Goal: Navigation & Orientation: Find specific page/section

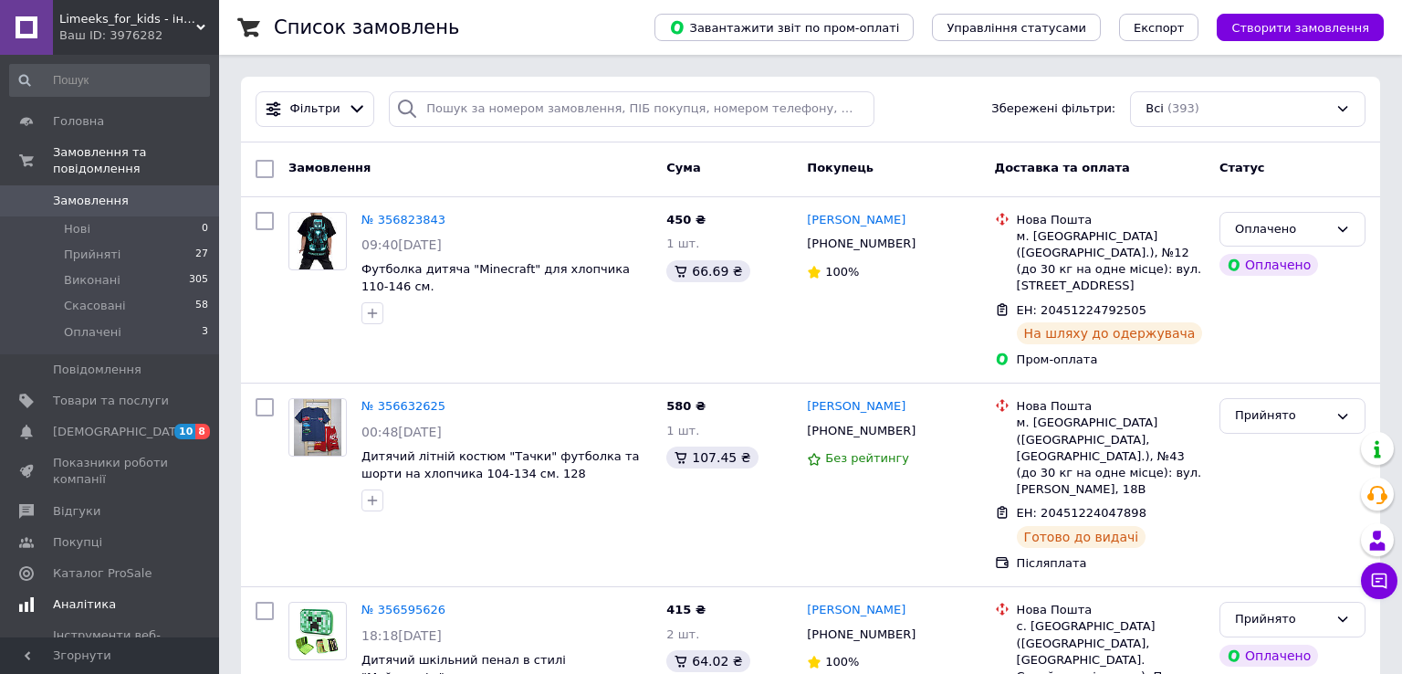
click at [108, 589] on link "Аналітика" at bounding box center [109, 604] width 219 height 31
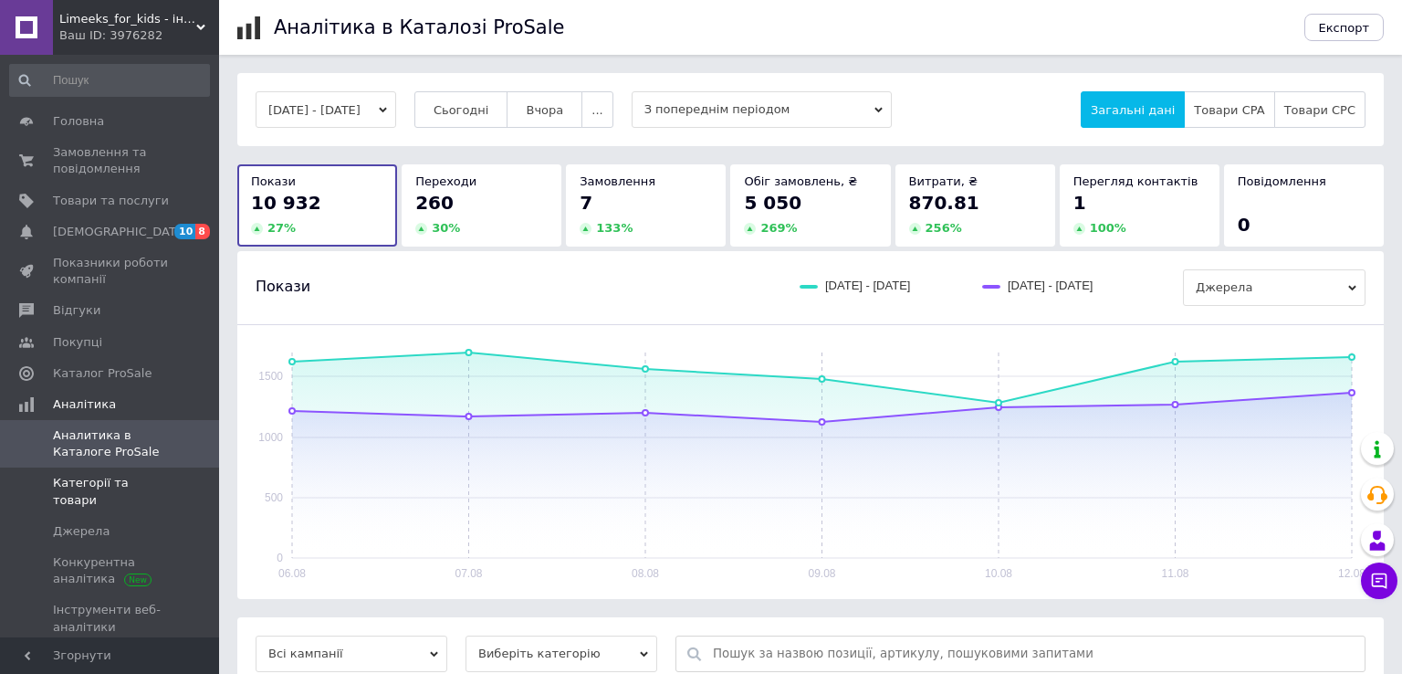
click at [125, 481] on span "Категорії та товари" at bounding box center [111, 491] width 116 height 33
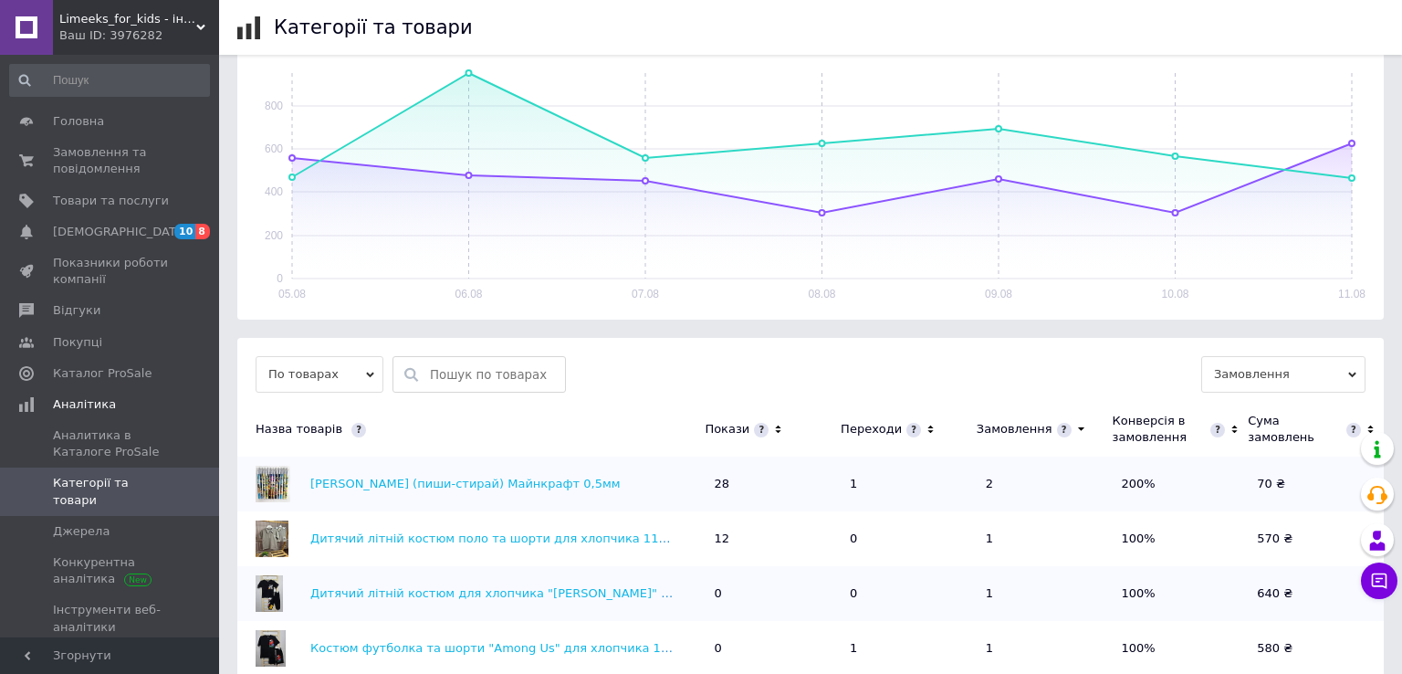
scroll to position [656, 0]
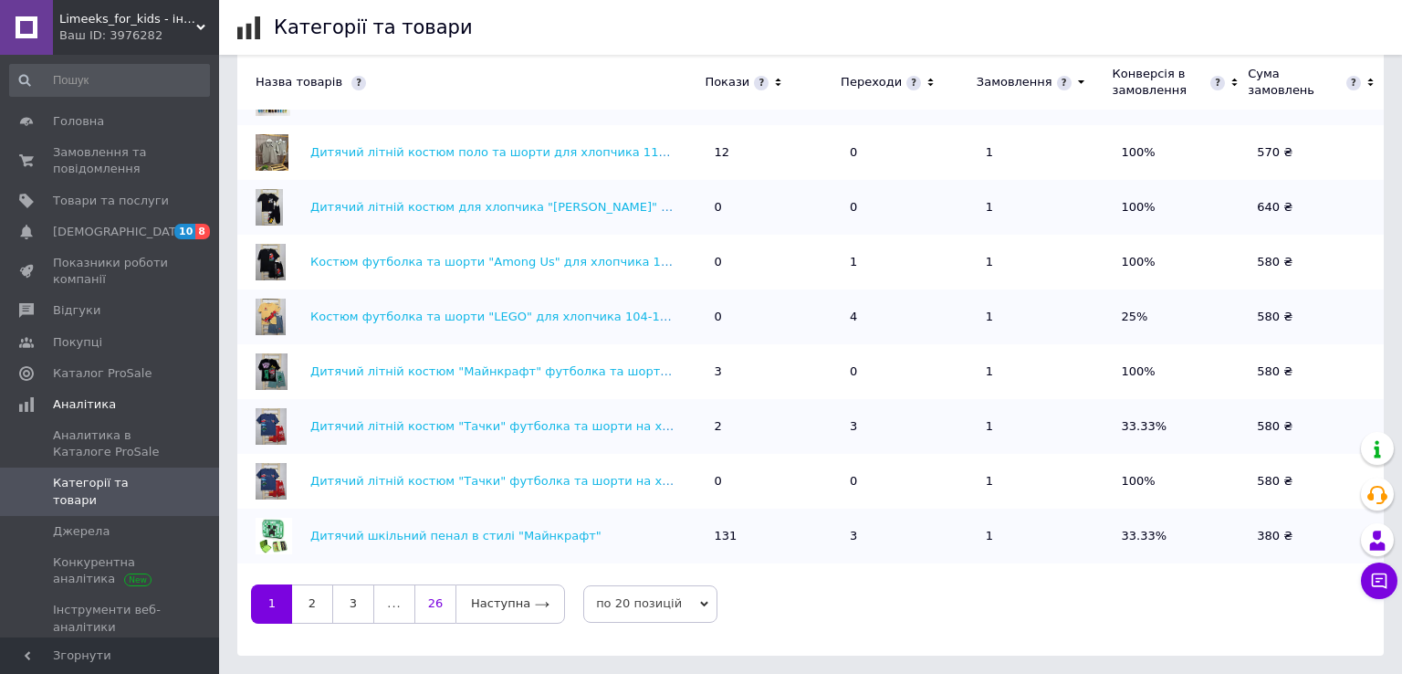
click at [424, 605] on link "26" at bounding box center [434, 603] width 41 height 38
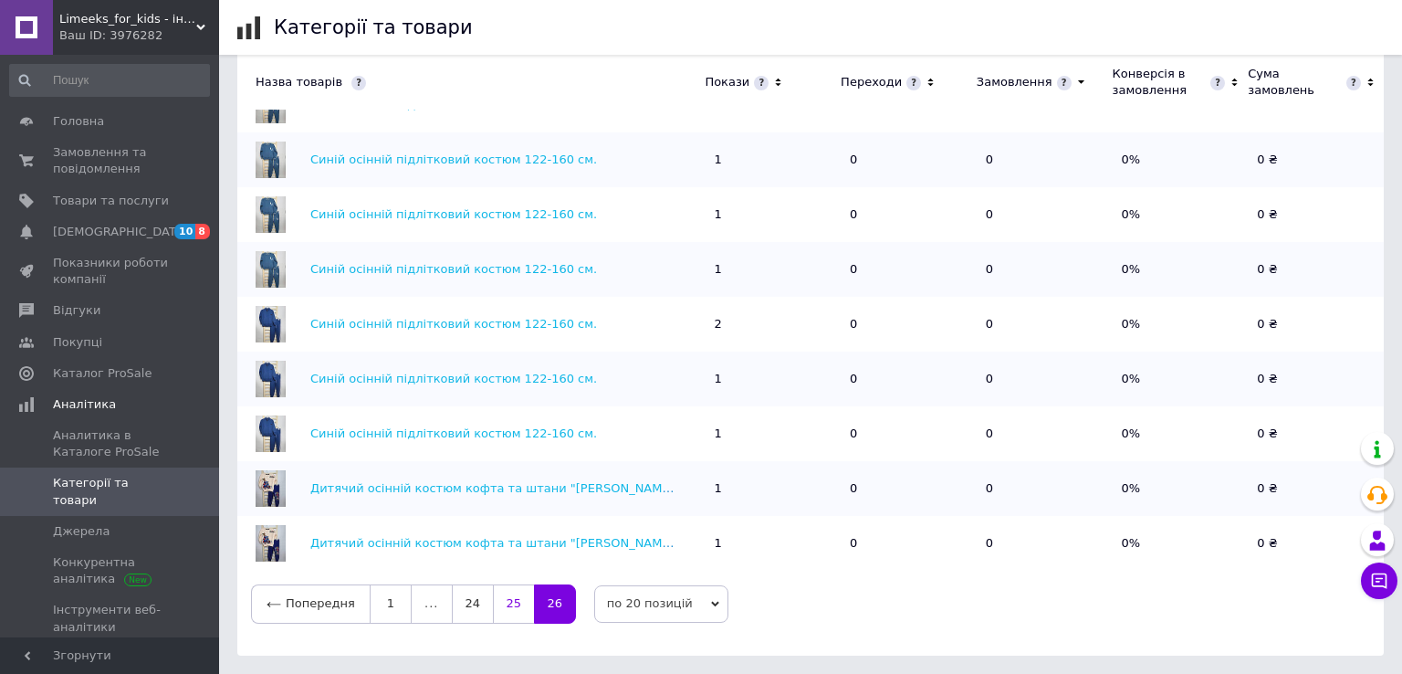
click at [501, 596] on link "25" at bounding box center [513, 603] width 41 height 38
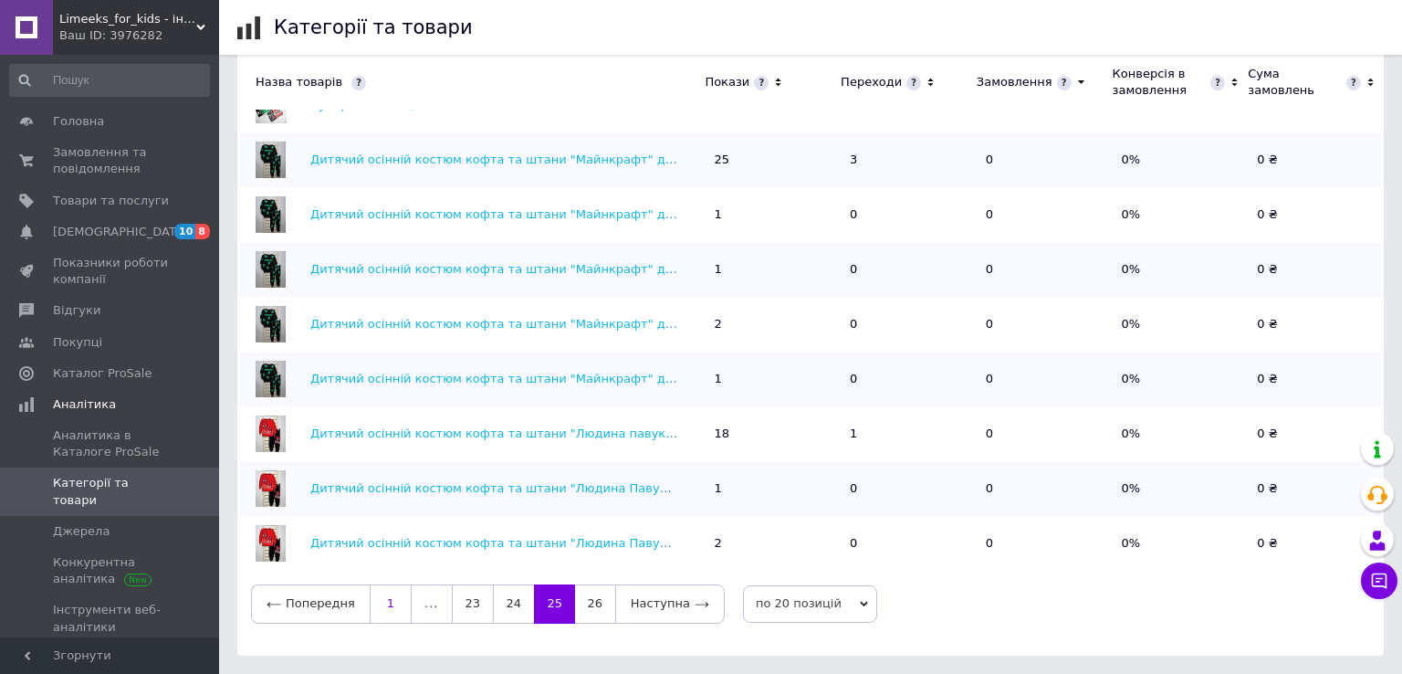
click at [370, 601] on link "1" at bounding box center [391, 603] width 42 height 38
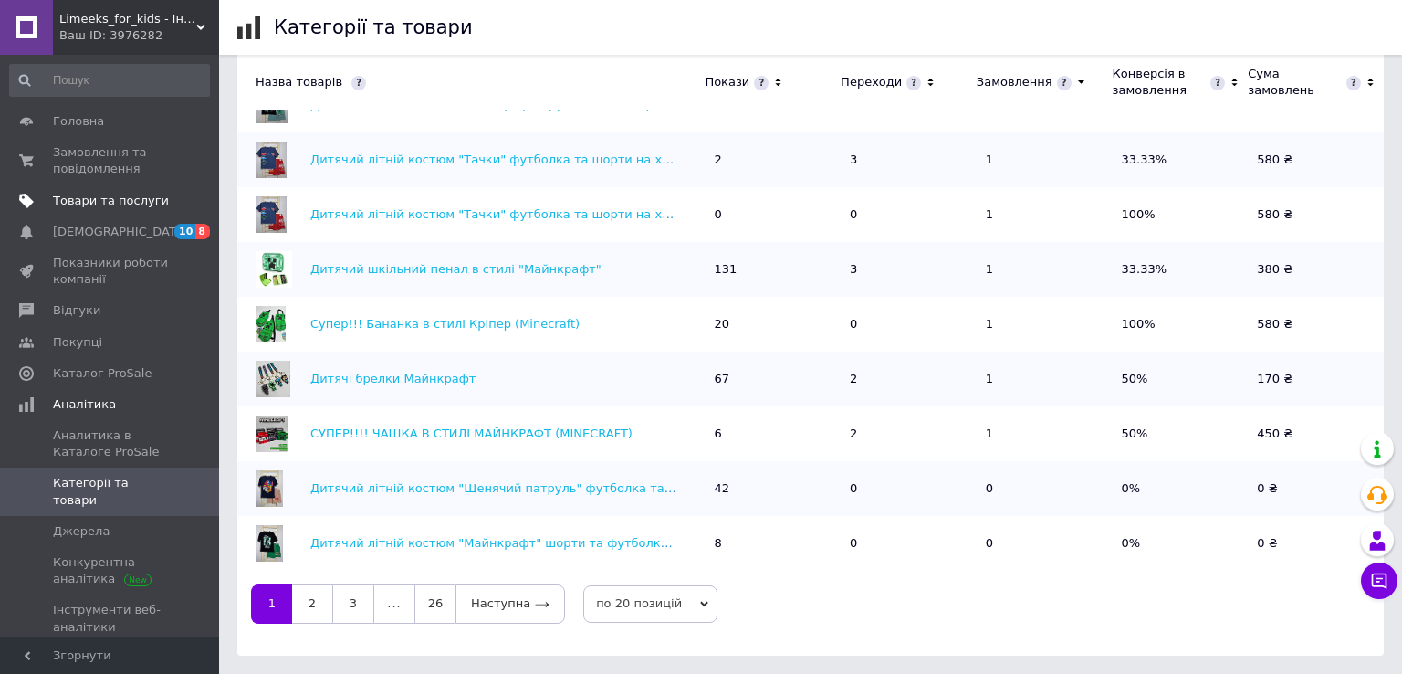
click at [98, 190] on link "Товари та послуги" at bounding box center [109, 200] width 219 height 31
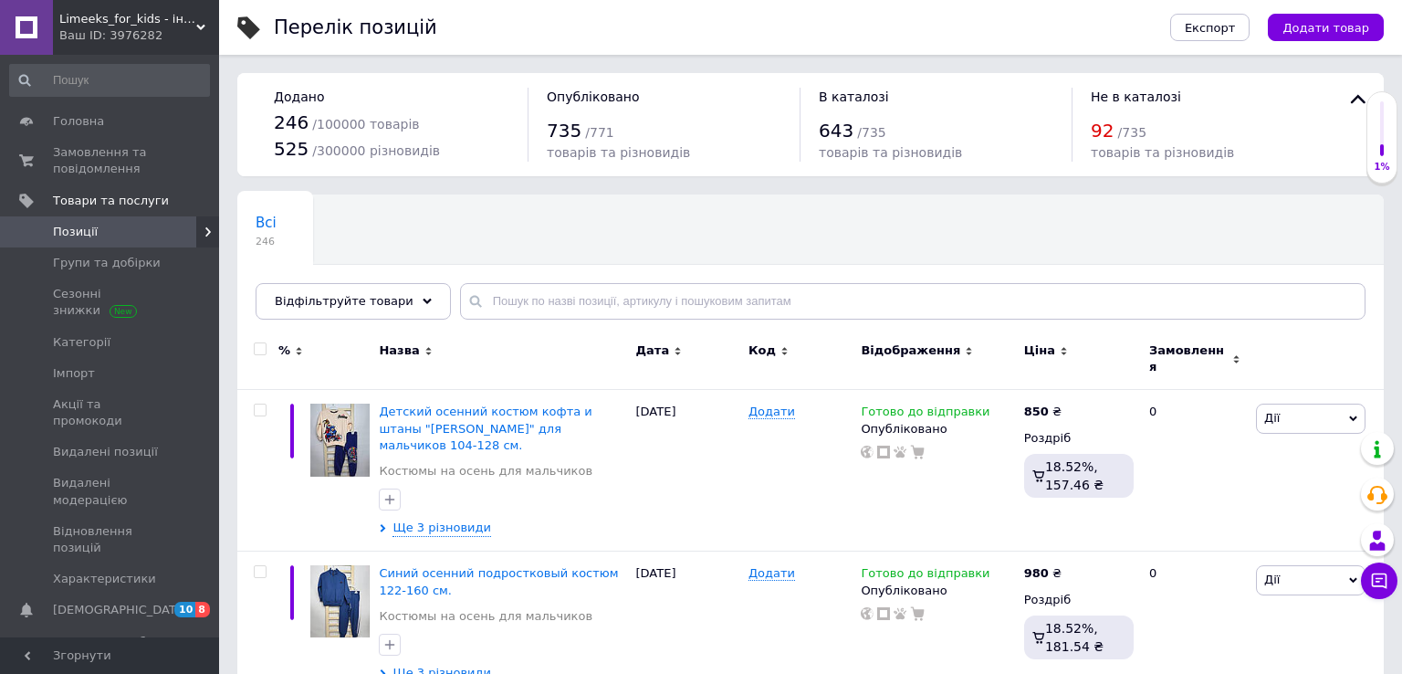
click at [106, 226] on span "Позиції" at bounding box center [111, 232] width 116 height 16
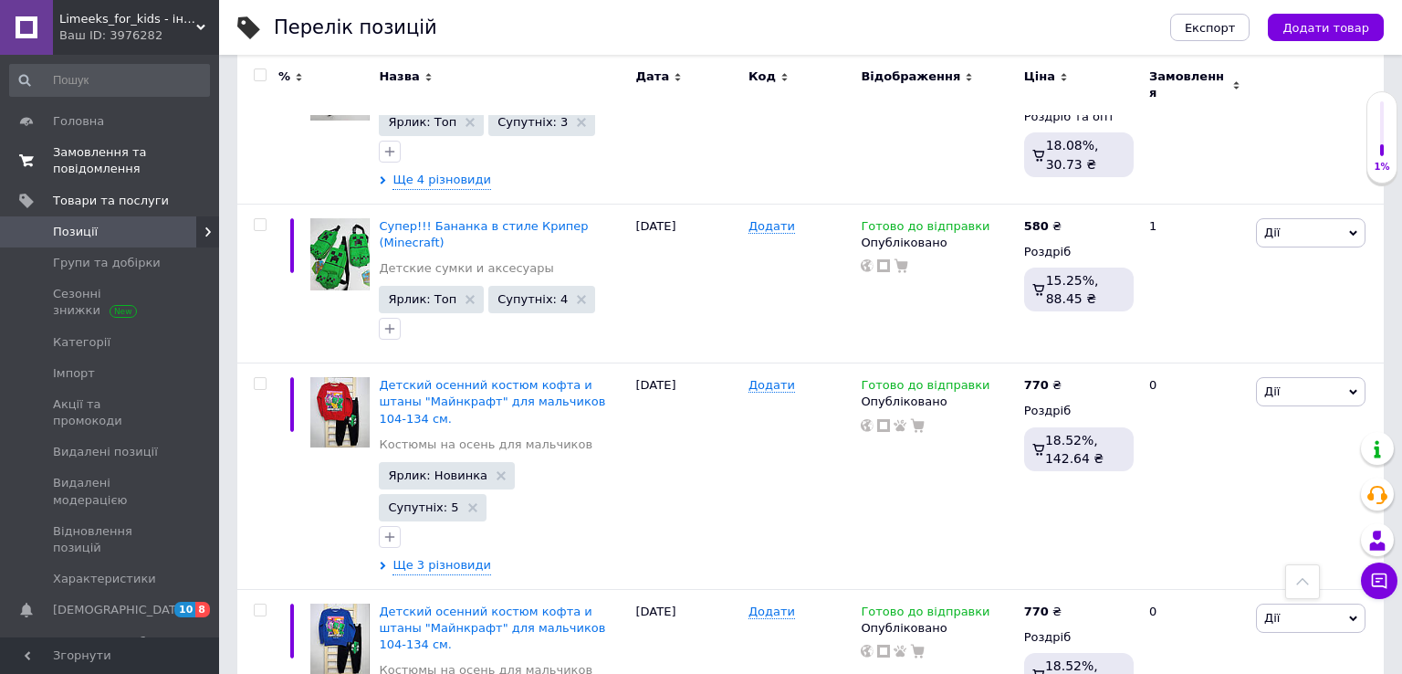
click at [106, 162] on span "Замовлення та повідомлення" at bounding box center [111, 160] width 116 height 33
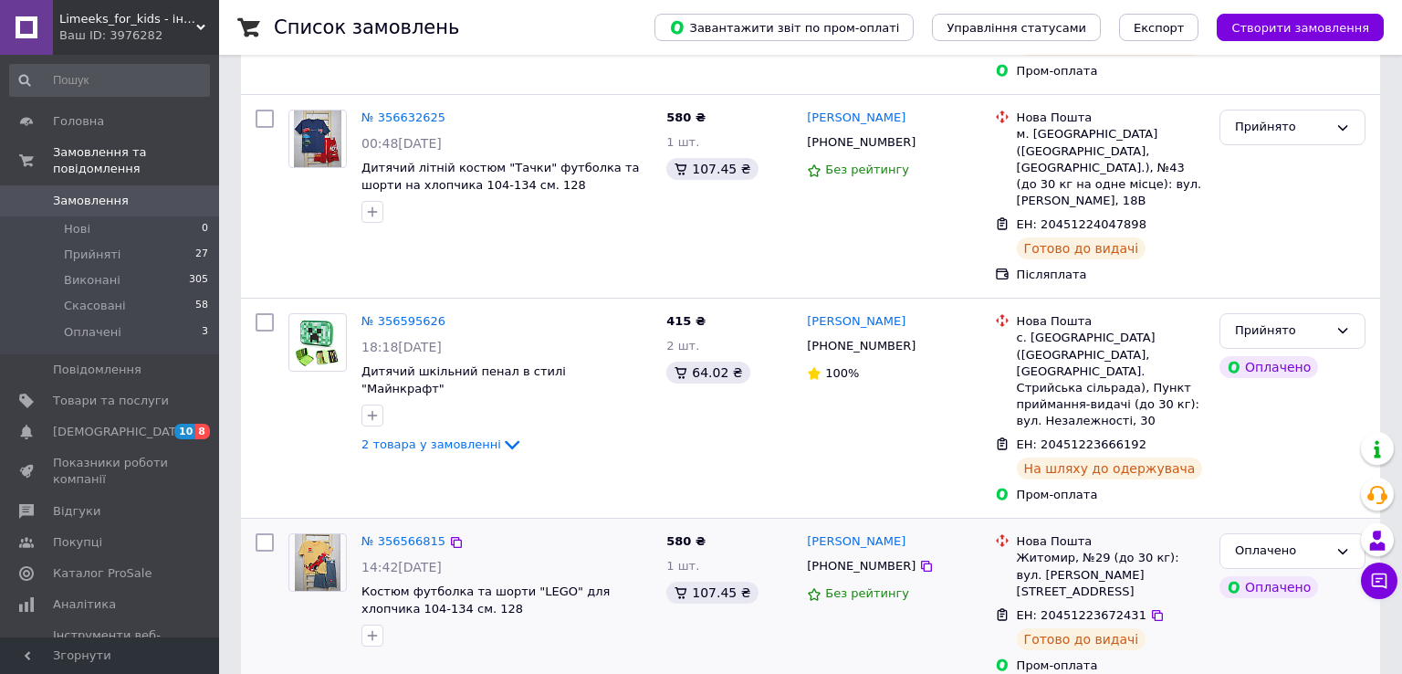
scroll to position [675, 0]
